Goal: Information Seeking & Learning: Learn about a topic

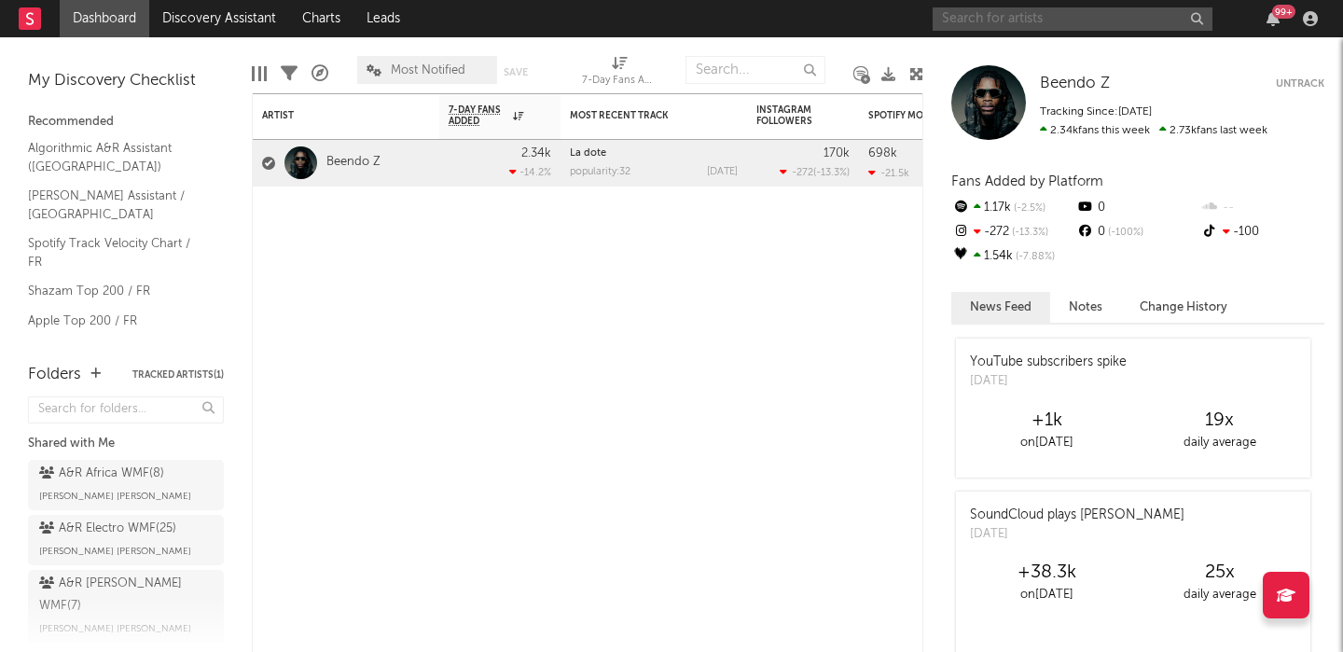
click at [986, 10] on input "text" at bounding box center [1073, 18] width 280 height 23
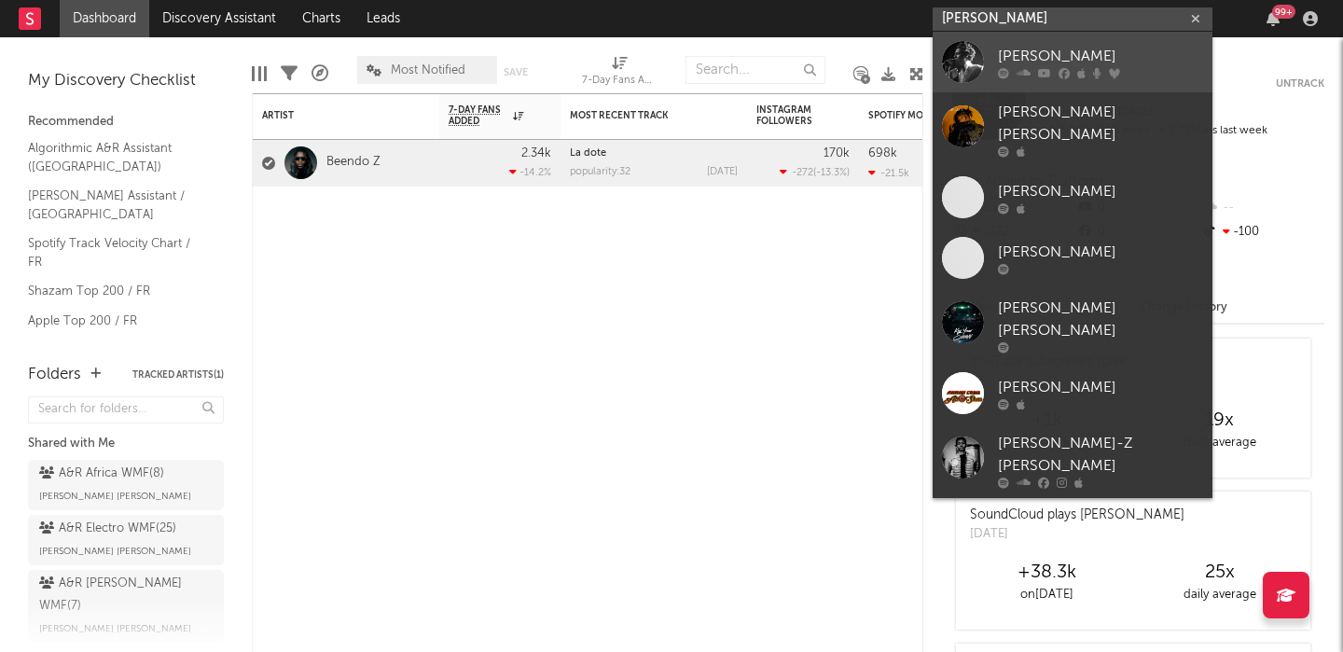
type input "jay z"
click at [990, 66] on link "JAY-Z" at bounding box center [1073, 62] width 280 height 61
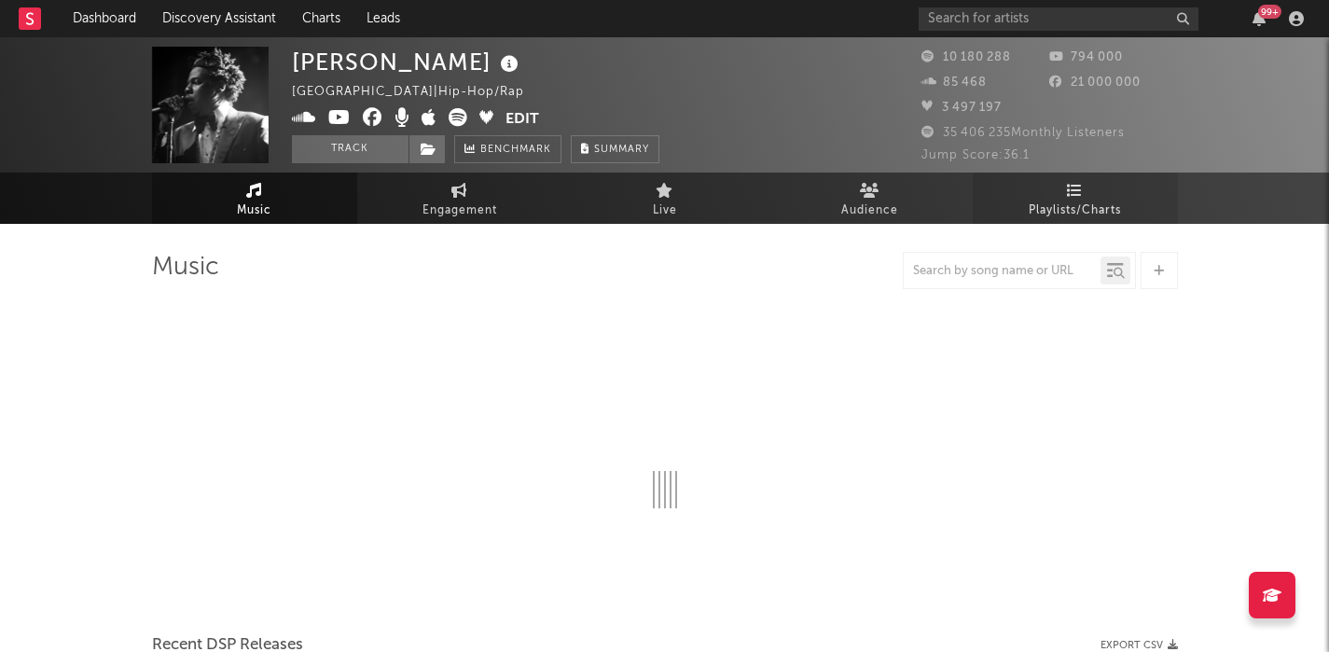
click at [1078, 200] on span "Playlists/Charts" at bounding box center [1075, 211] width 92 height 22
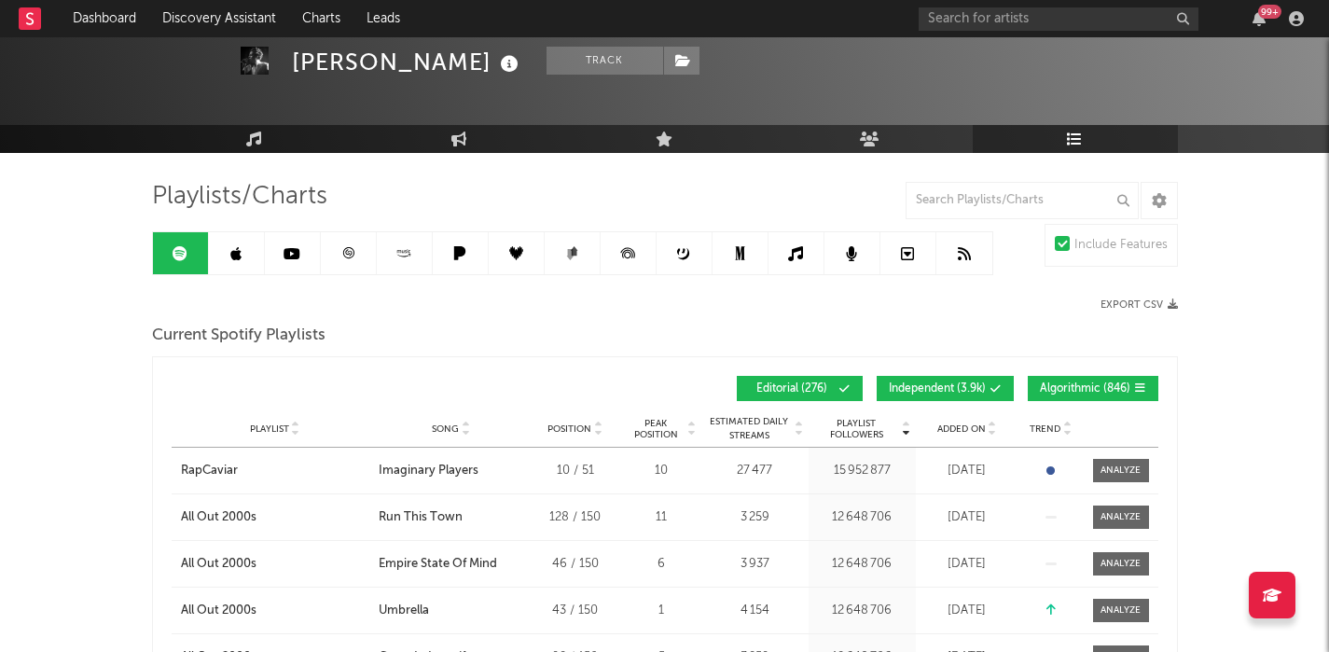
scroll to position [88, 0]
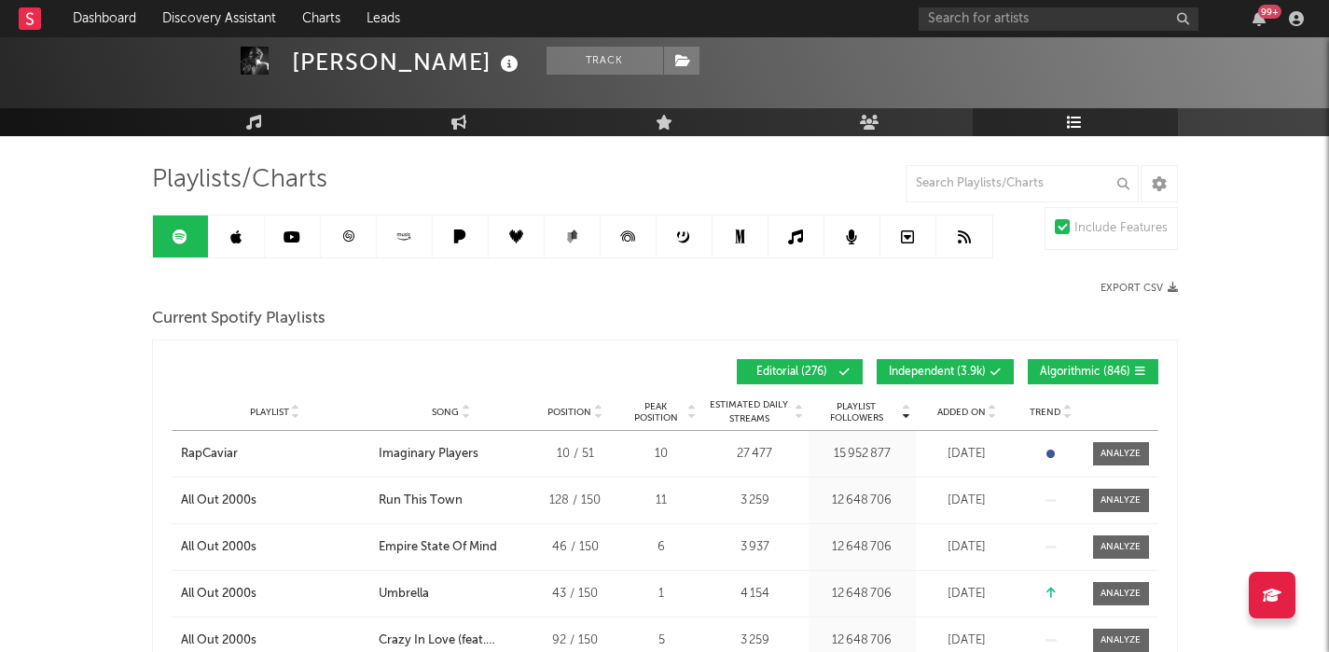
click at [244, 242] on link at bounding box center [237, 236] width 56 height 42
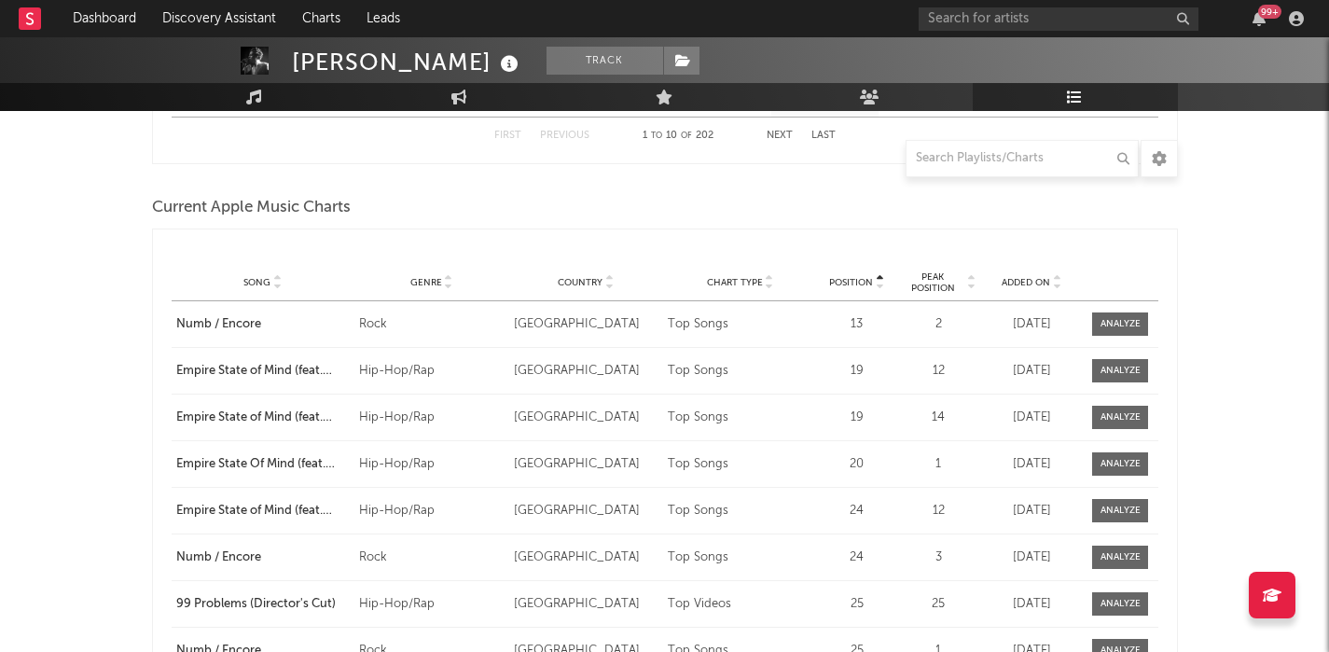
scroll to position [2184, 0]
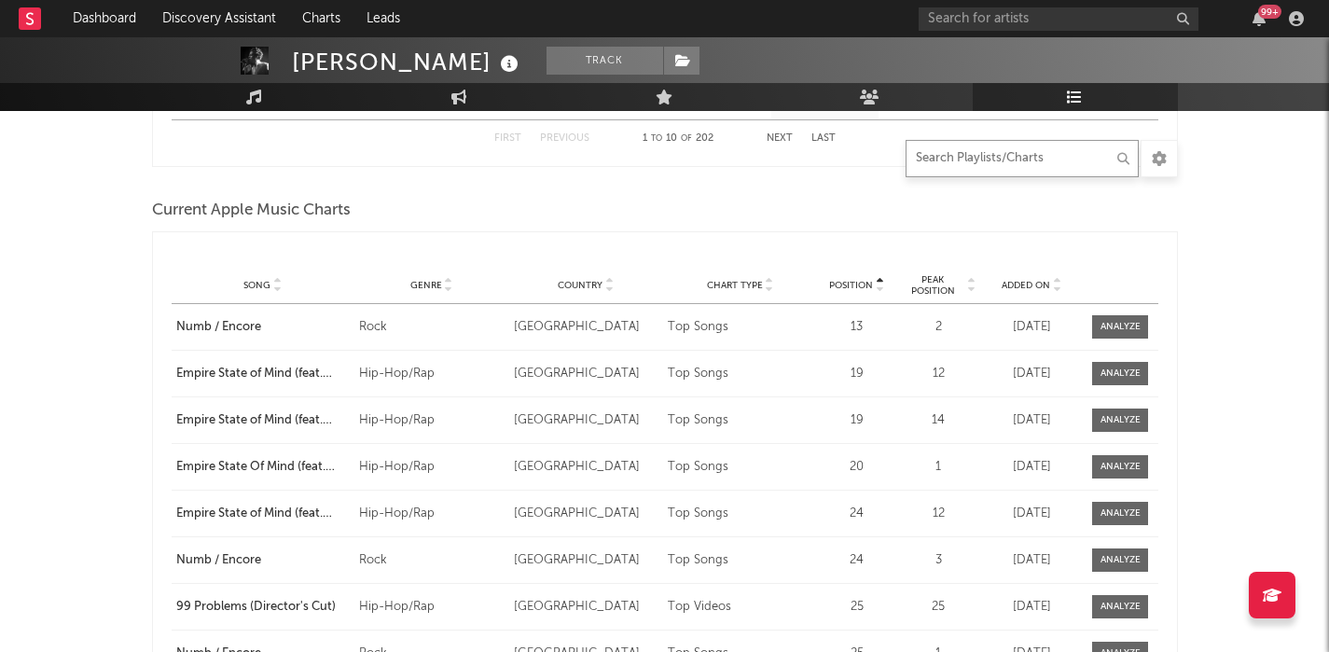
click at [1022, 153] on input "text" at bounding box center [1021, 158] width 233 height 37
click at [866, 231] on div "Position Song Genre Country Chart Type Position Peak Position Added On Position…" at bounding box center [665, 524] width 1026 height 587
click at [260, 286] on span "Song" at bounding box center [256, 285] width 27 height 11
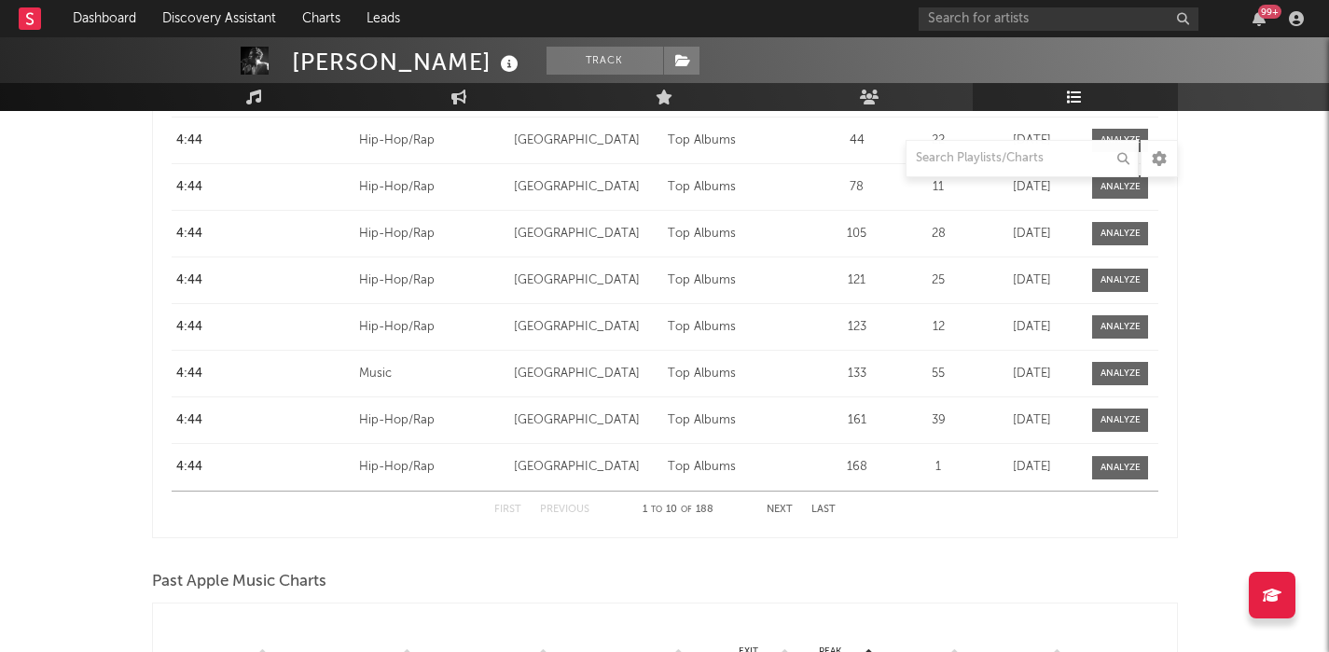
scroll to position [2497, 0]
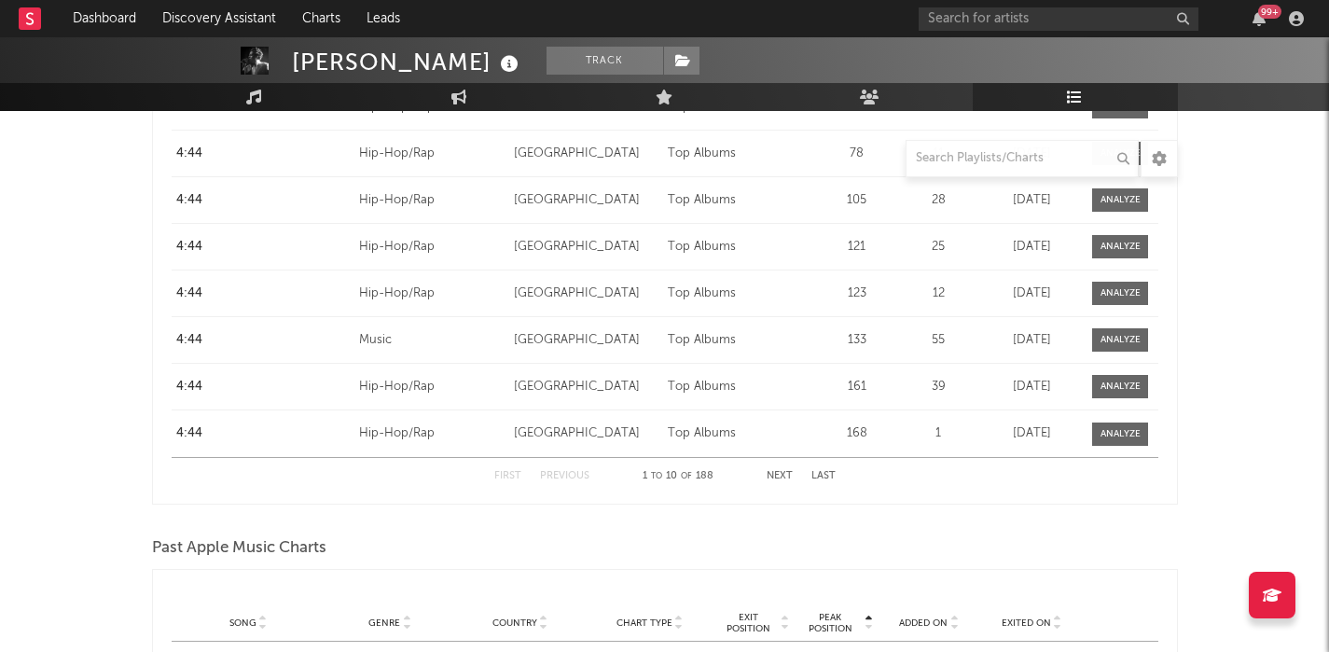
click at [790, 477] on button "Next" at bounding box center [780, 476] width 26 height 10
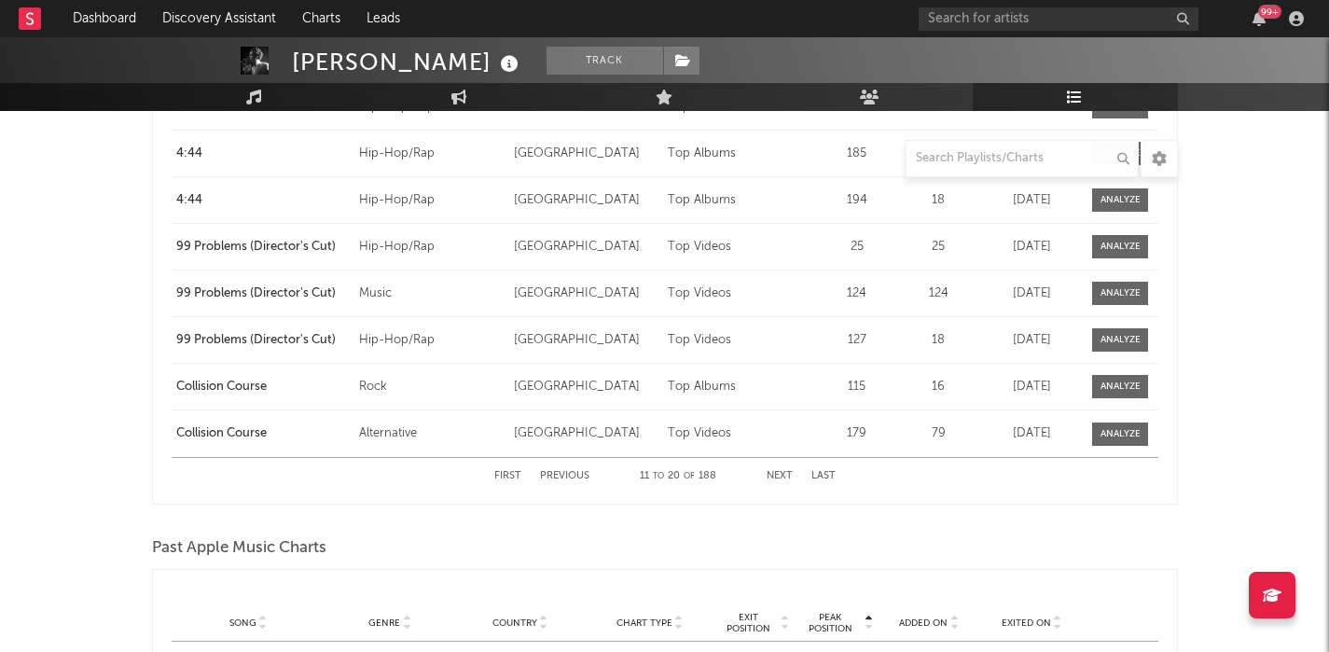
click at [790, 477] on button "Next" at bounding box center [780, 476] width 26 height 10
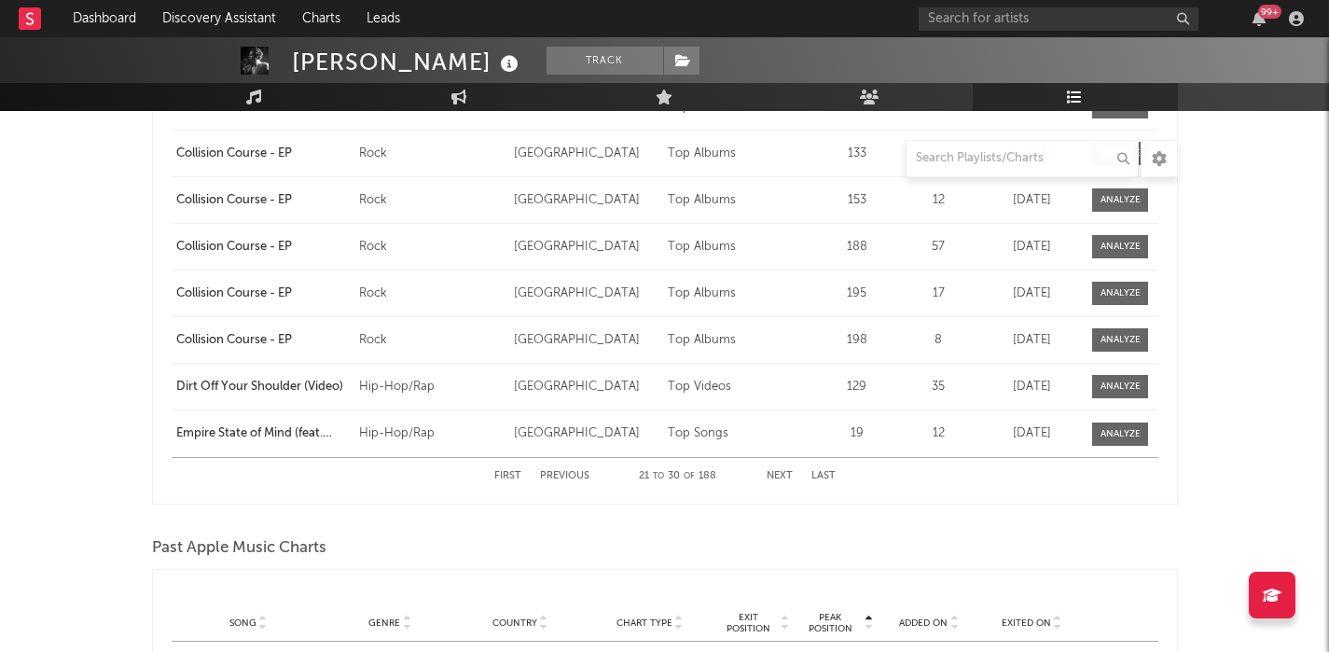
click at [790, 477] on button "Next" at bounding box center [780, 476] width 26 height 10
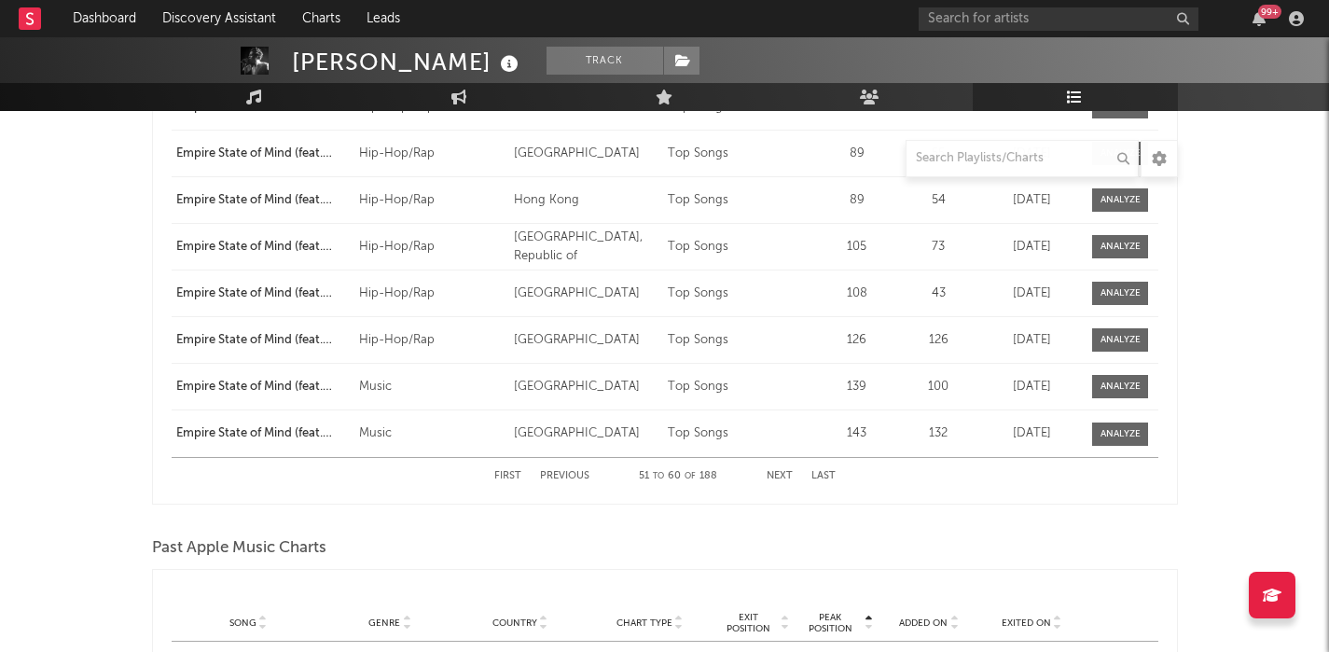
click at [790, 477] on button "Next" at bounding box center [780, 476] width 26 height 10
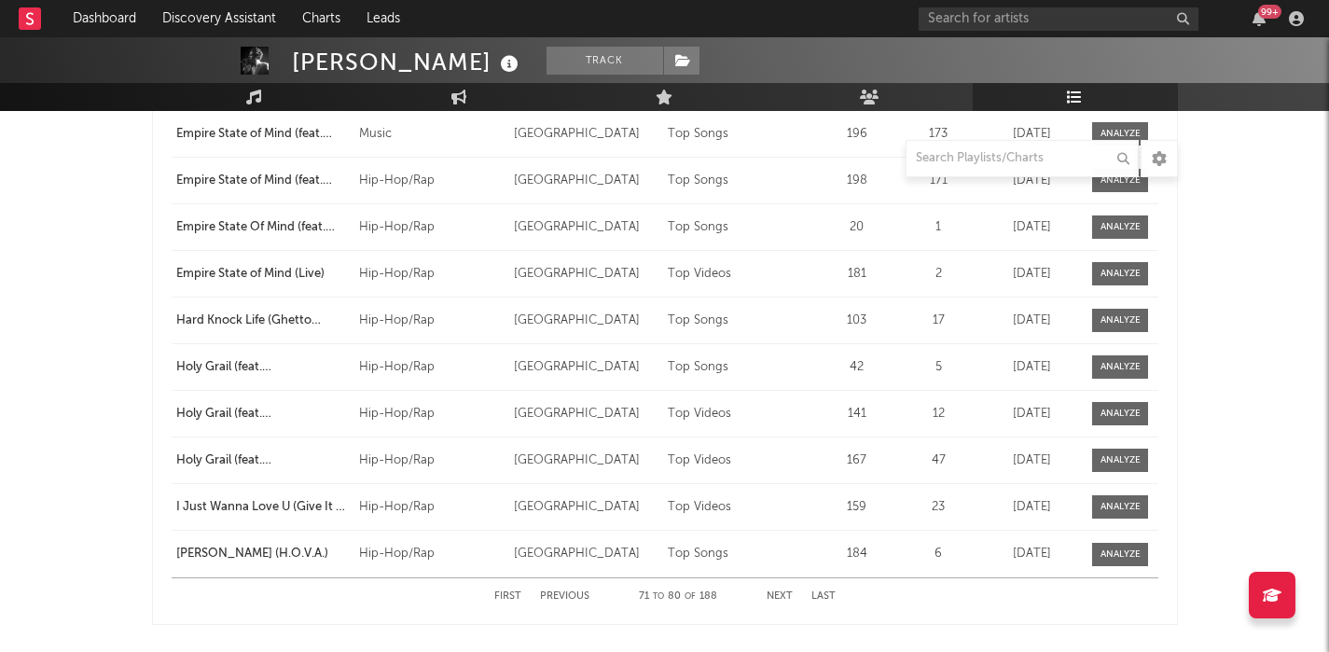
scroll to position [2337, 0]
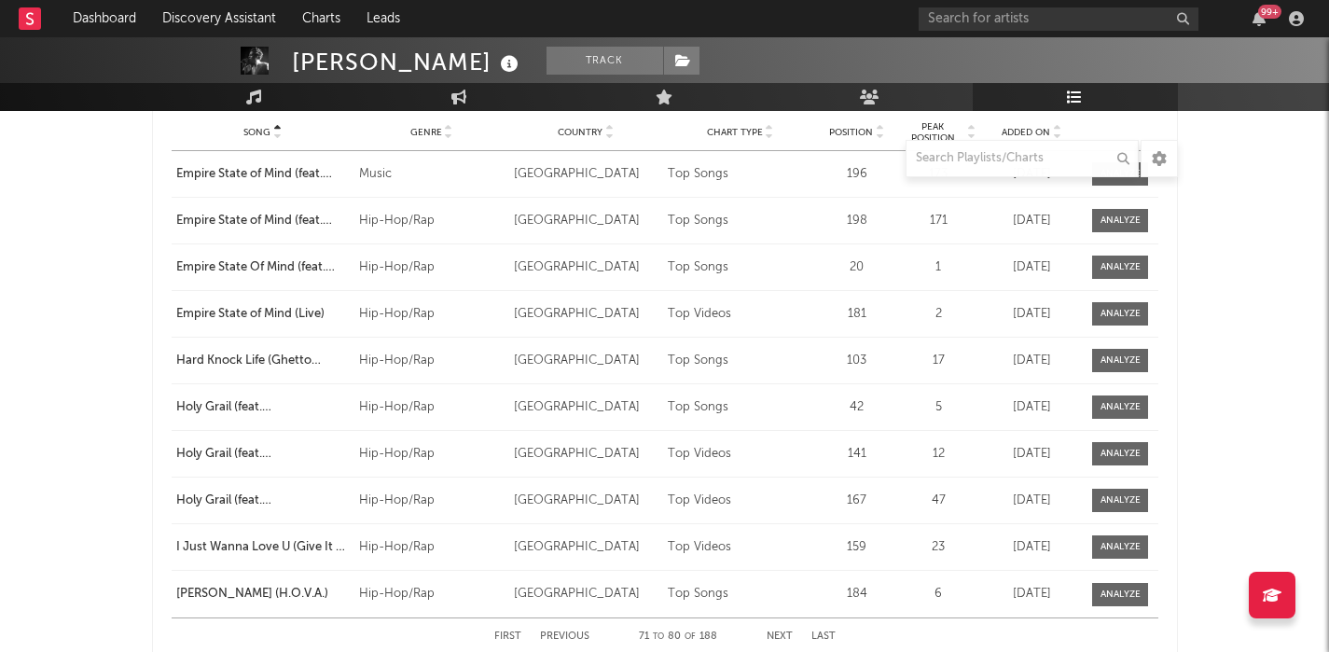
click at [781, 638] on button "Next" at bounding box center [780, 636] width 26 height 10
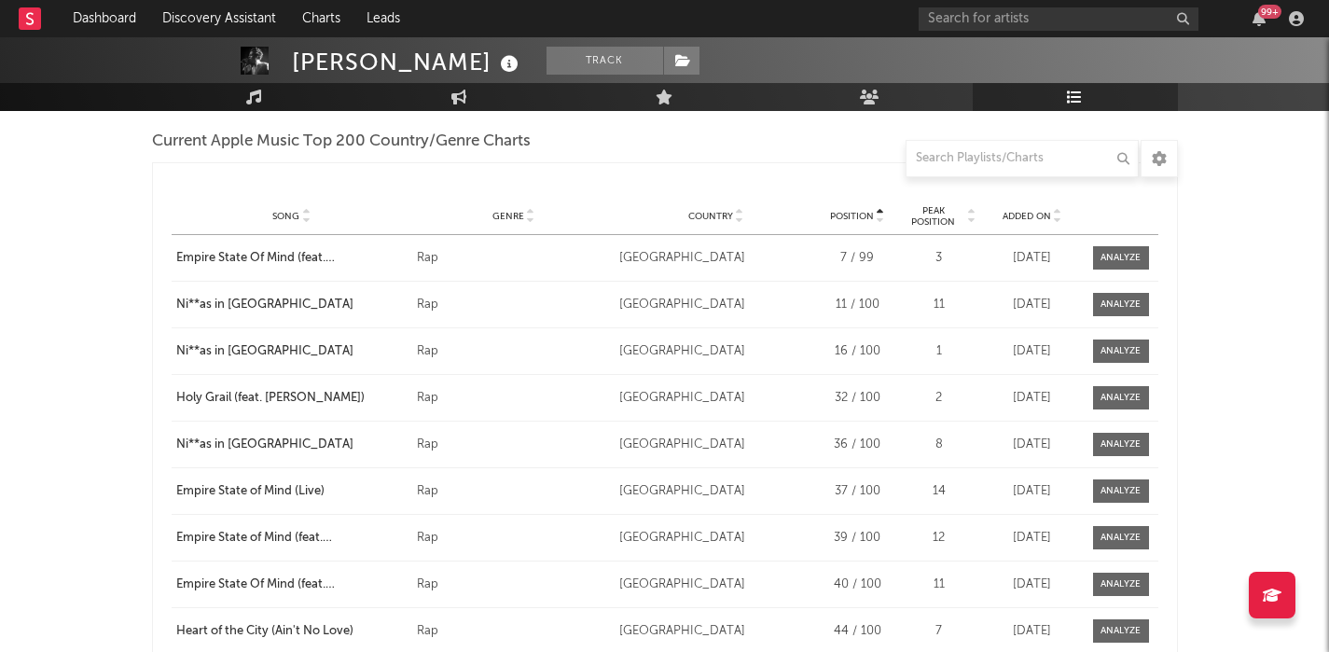
scroll to position [3554, 0]
click at [280, 214] on span "Song" at bounding box center [285, 217] width 27 height 11
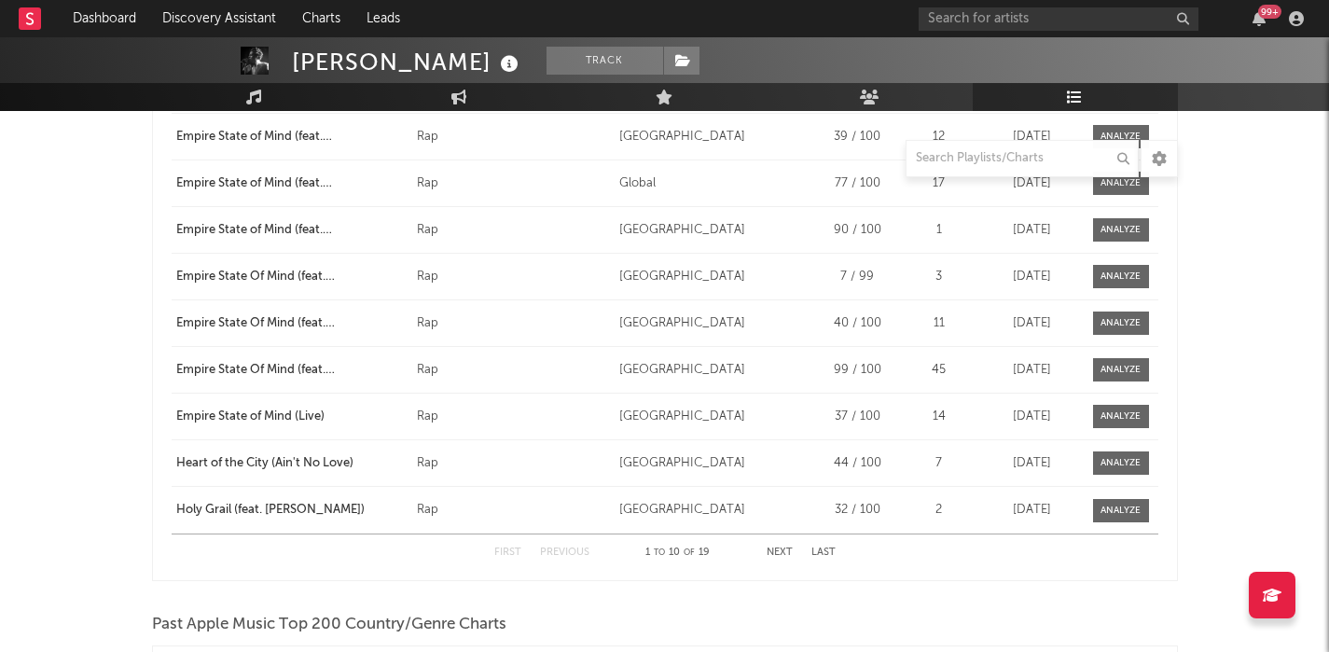
scroll to position [3736, 0]
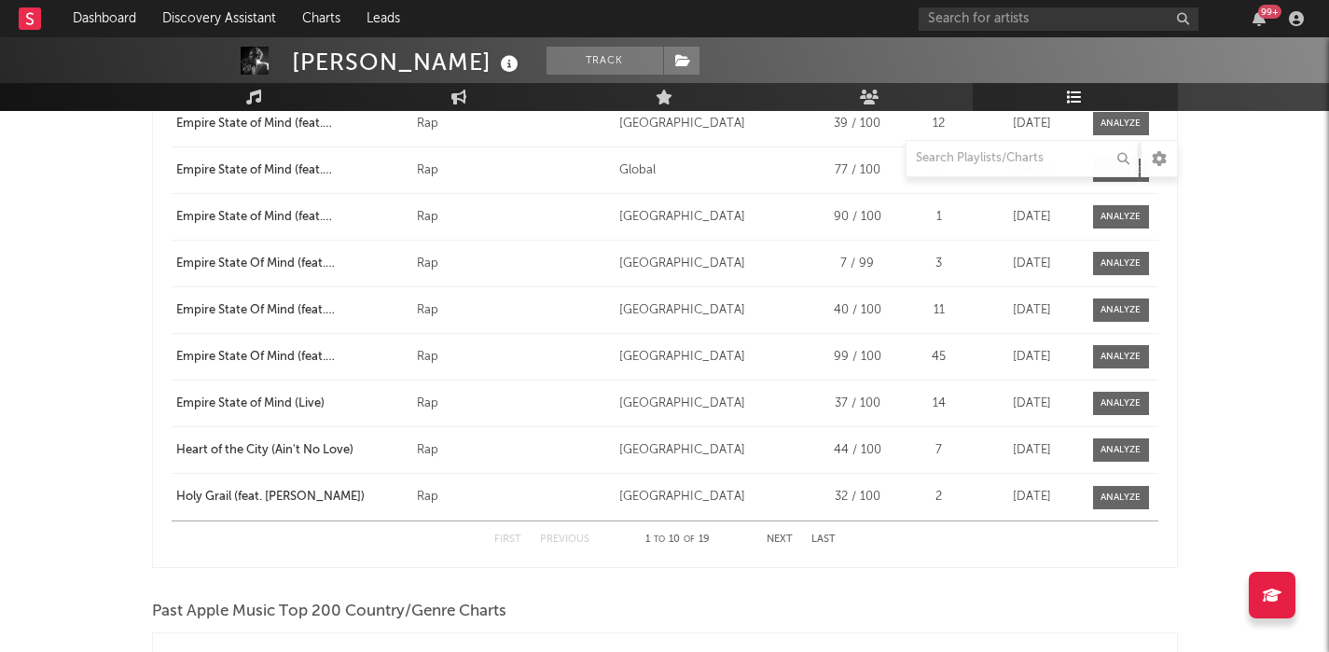
click at [781, 536] on button "Next" at bounding box center [780, 539] width 26 height 10
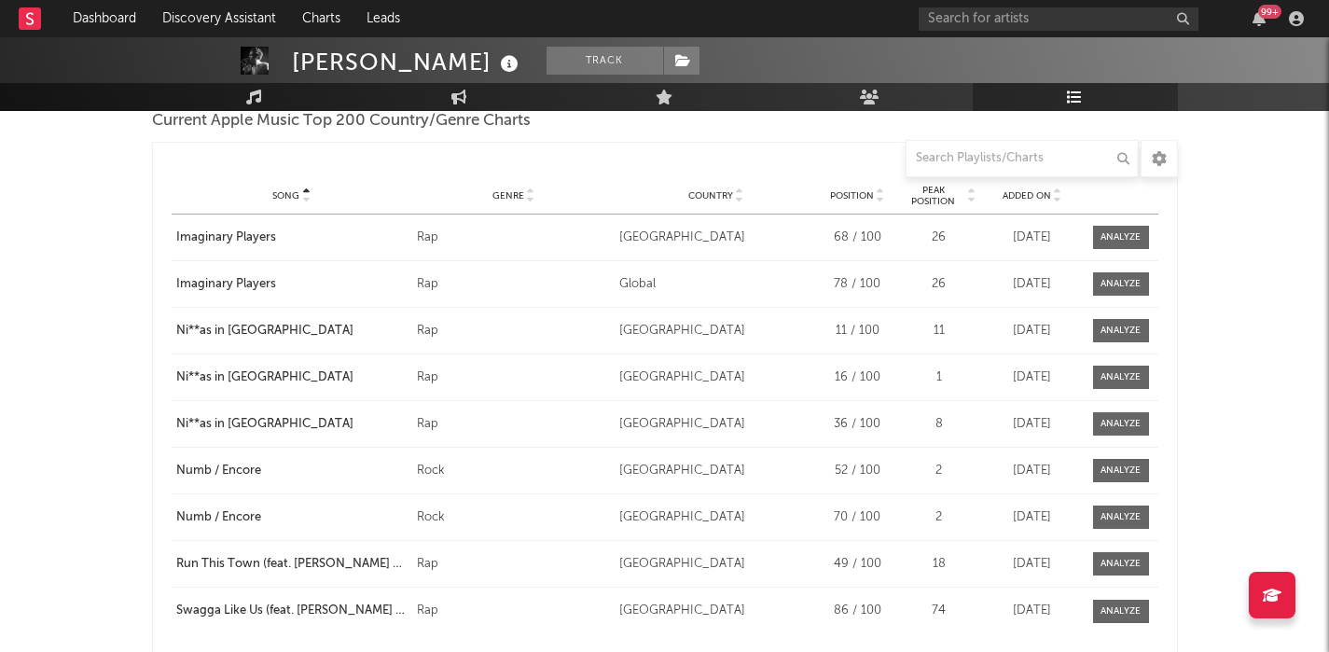
scroll to position [3572, 0]
